Goal: Task Accomplishment & Management: Manage account settings

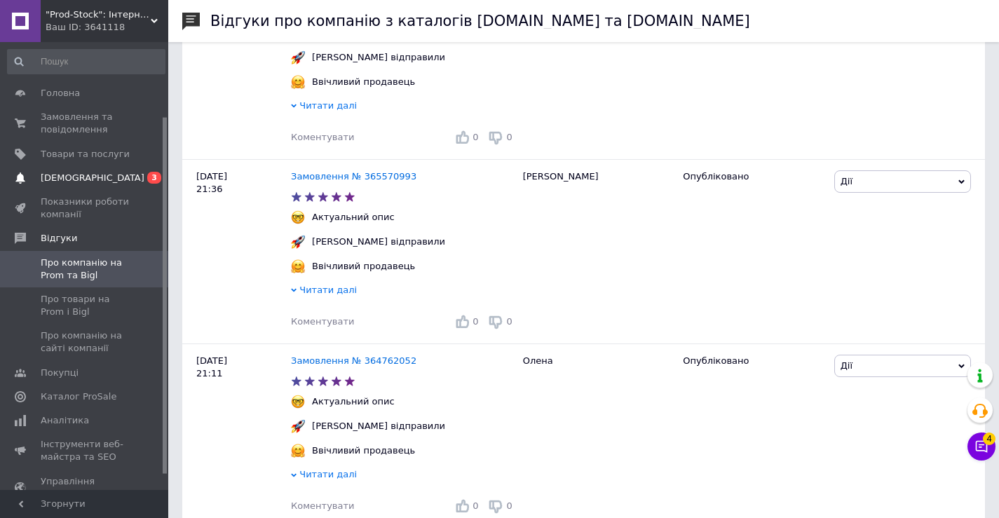
scroll to position [93, 0]
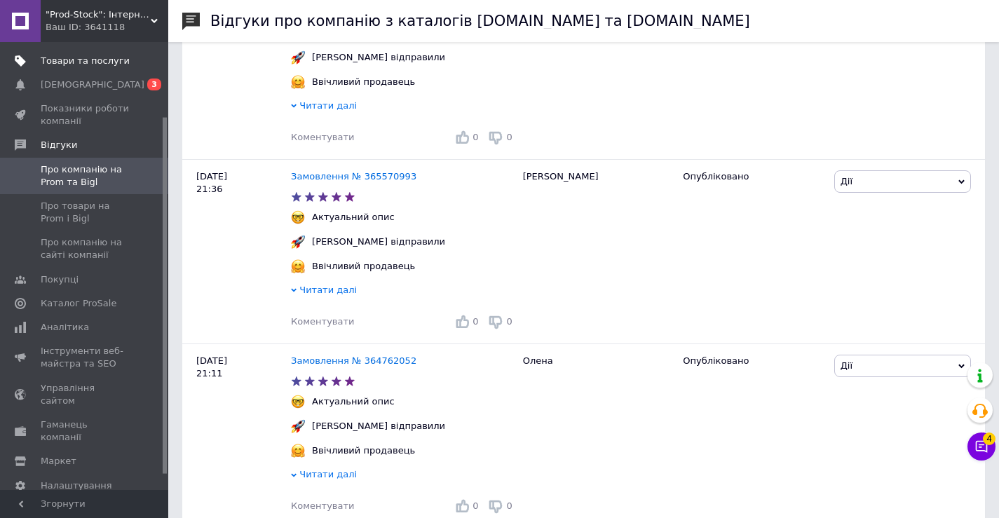
click at [99, 67] on link "Товари та послуги" at bounding box center [86, 61] width 172 height 24
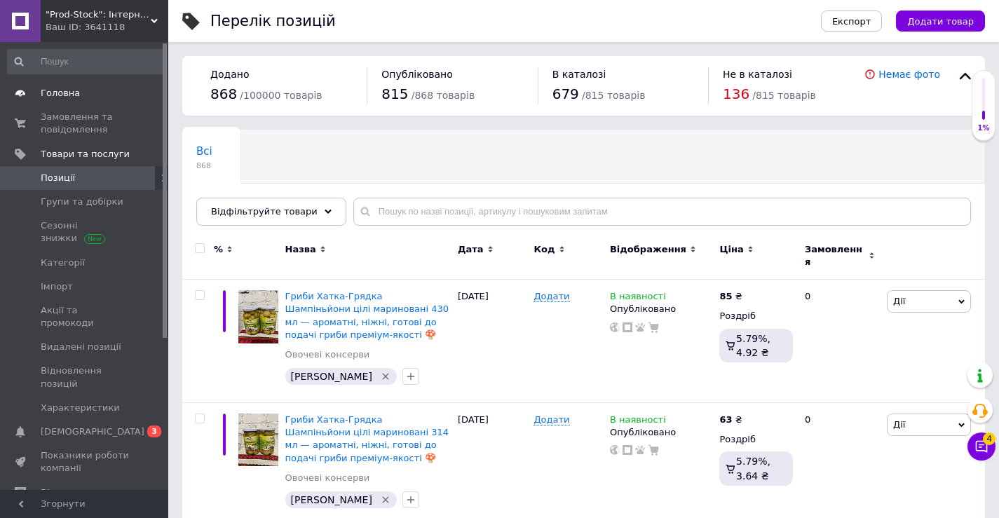
click at [79, 95] on span "Головна" at bounding box center [85, 93] width 89 height 13
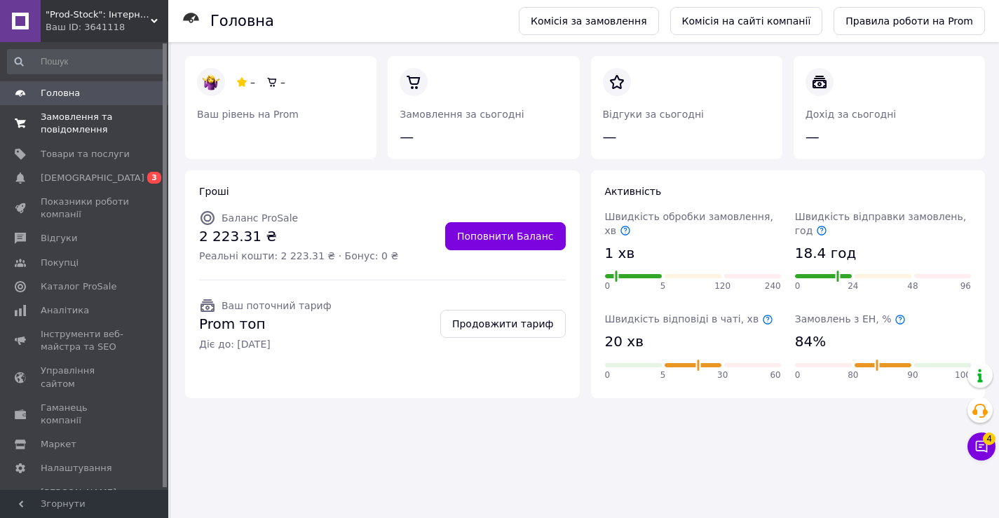
click at [75, 124] on span "Замовлення та повідомлення" at bounding box center [85, 123] width 89 height 25
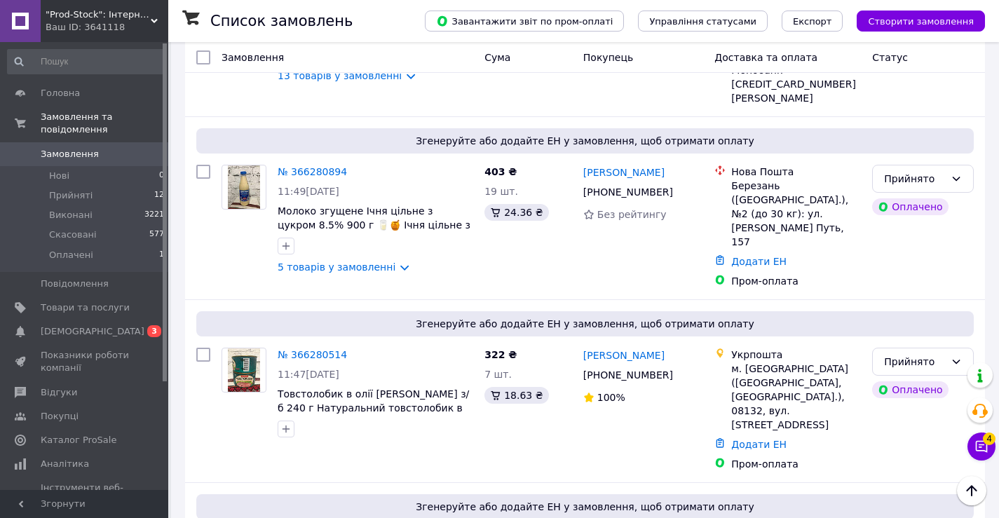
scroll to position [551, 0]
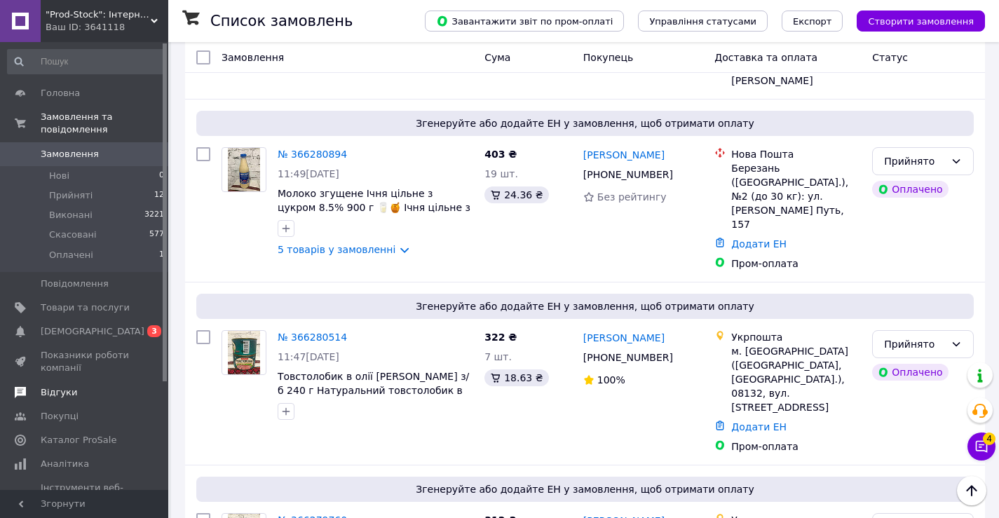
click at [74, 386] on span "Відгуки" at bounding box center [85, 392] width 89 height 13
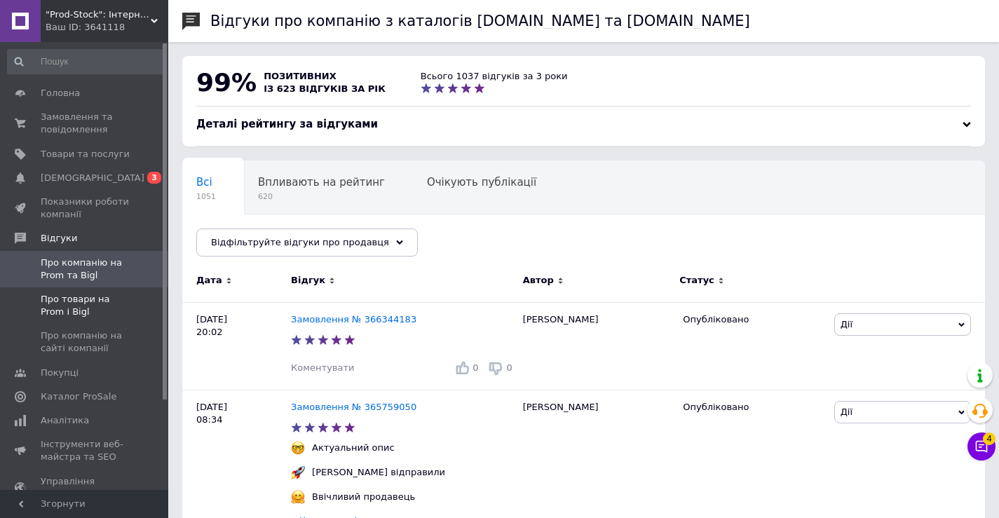
click at [123, 305] on span "Про товари на Prom і Bigl" at bounding box center [85, 305] width 89 height 25
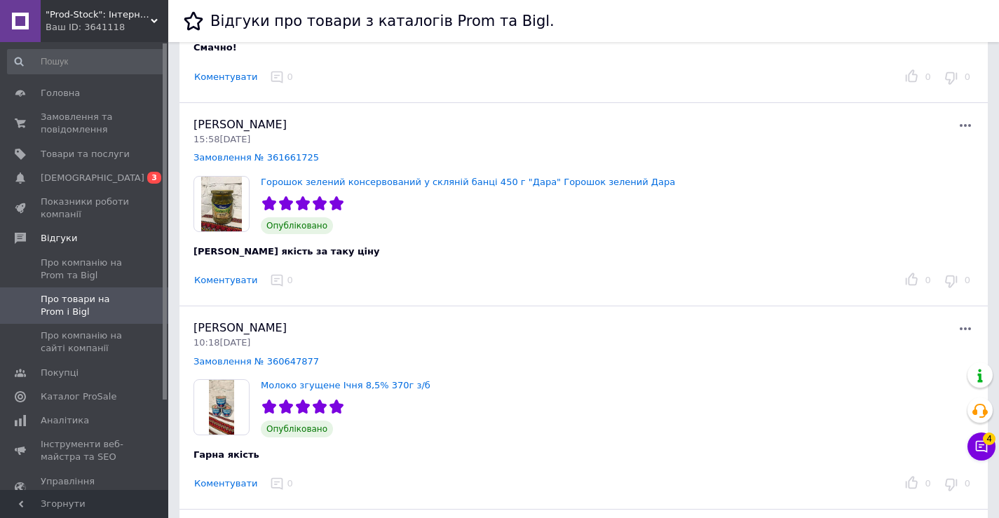
scroll to position [421, 0]
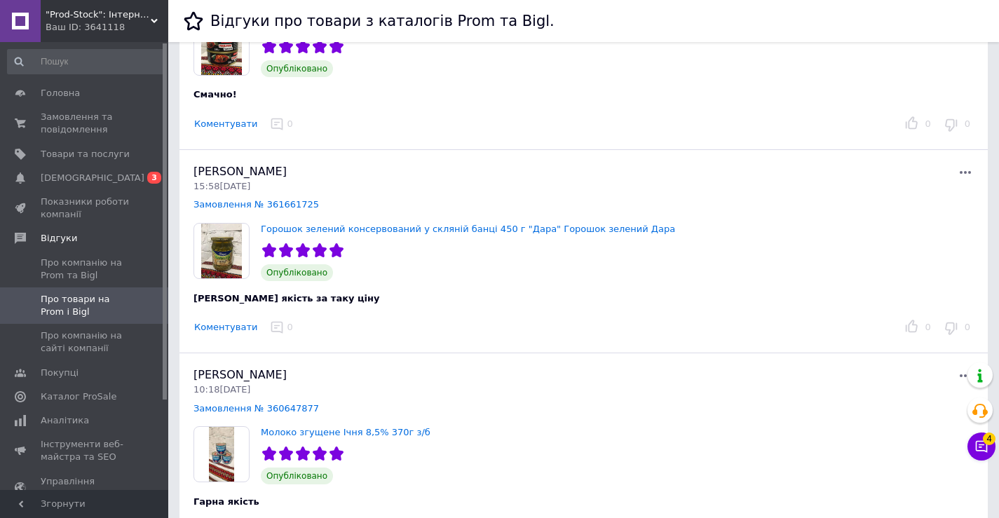
click at [229, 250] on img at bounding box center [221, 251] width 55 height 55
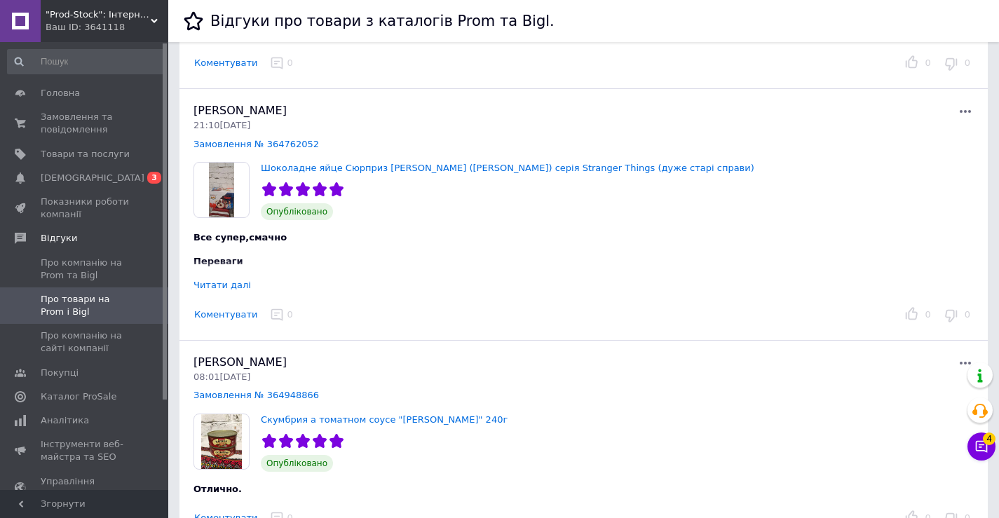
scroll to position [934, 0]
